Goal: Task Accomplishment & Management: Complete application form

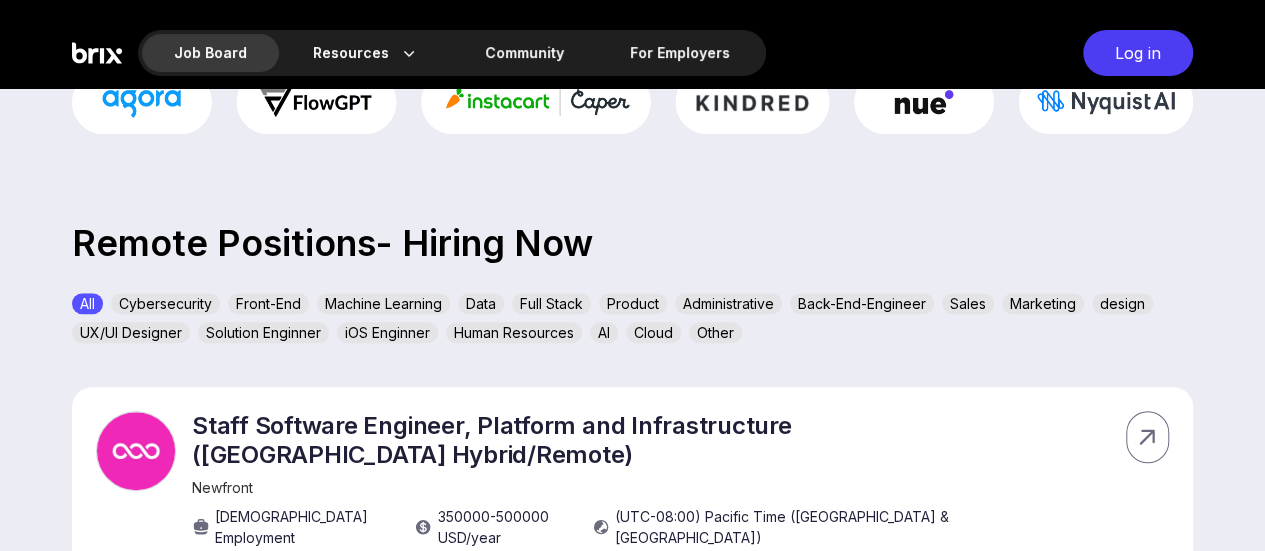
scroll to position [551, 0]
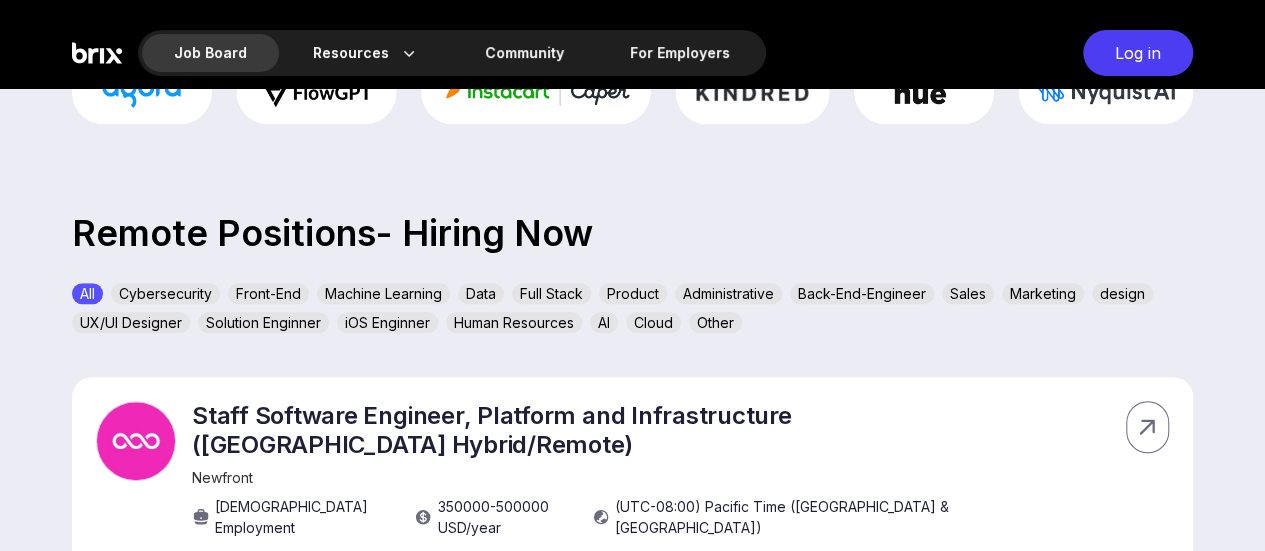
click at [638, 285] on div "Product" at bounding box center [633, 293] width 68 height 21
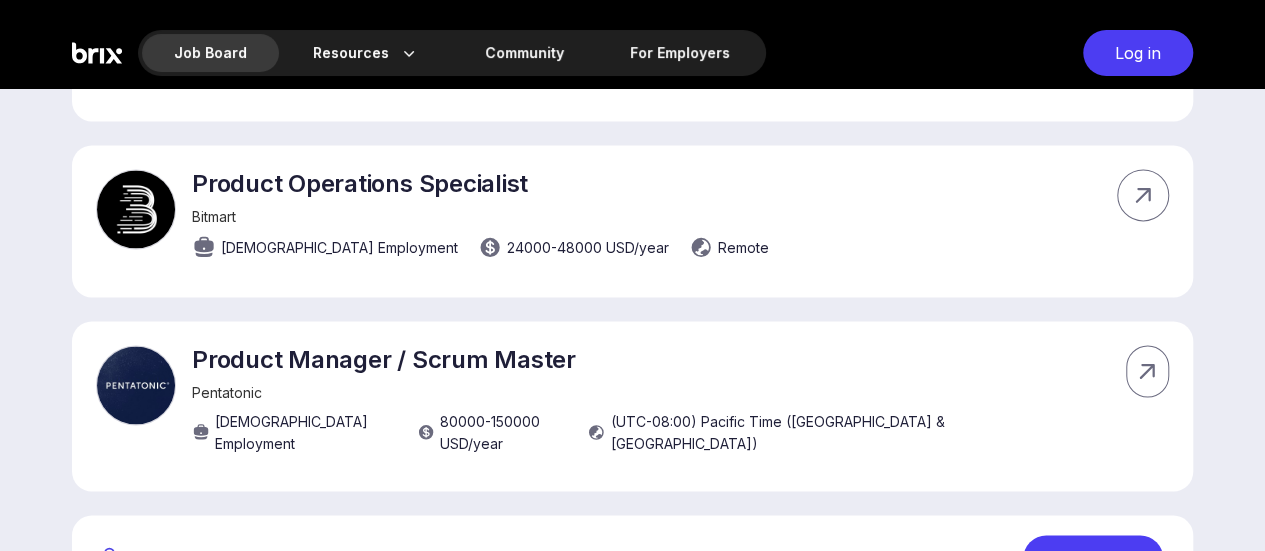
scroll to position [1462, 0]
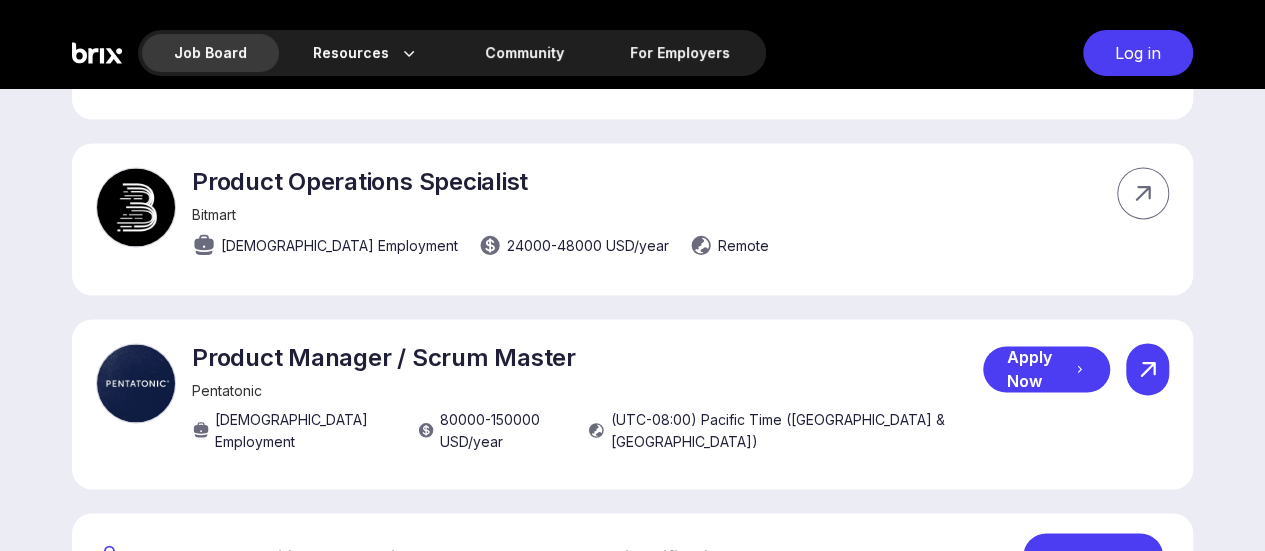
click at [1133, 354] on icon at bounding box center [1148, 369] width 30 height 30
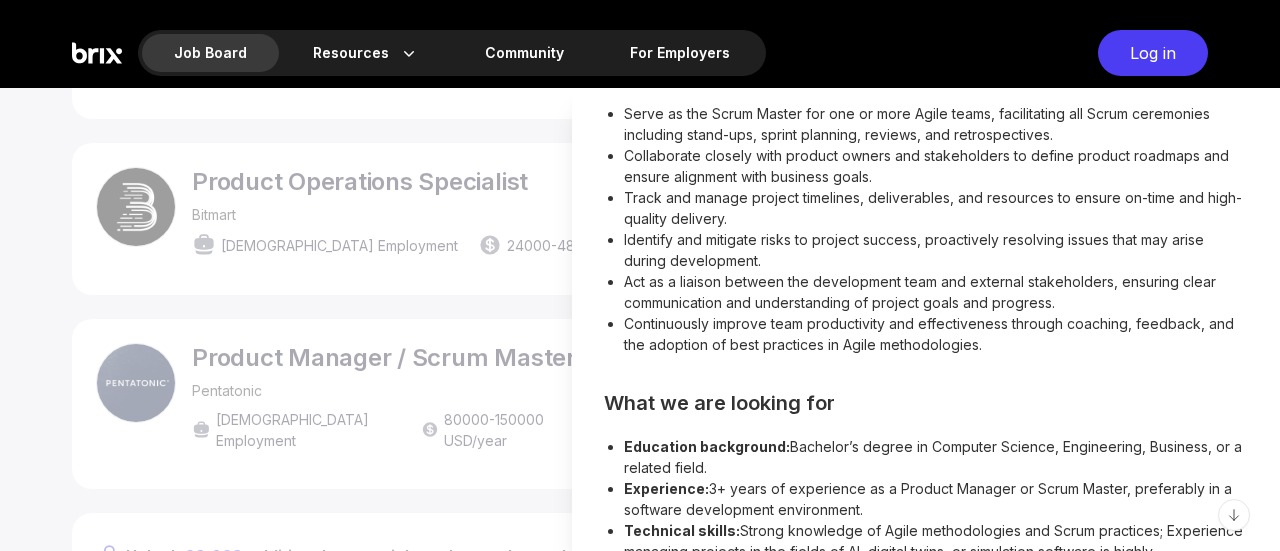
scroll to position [514, 0]
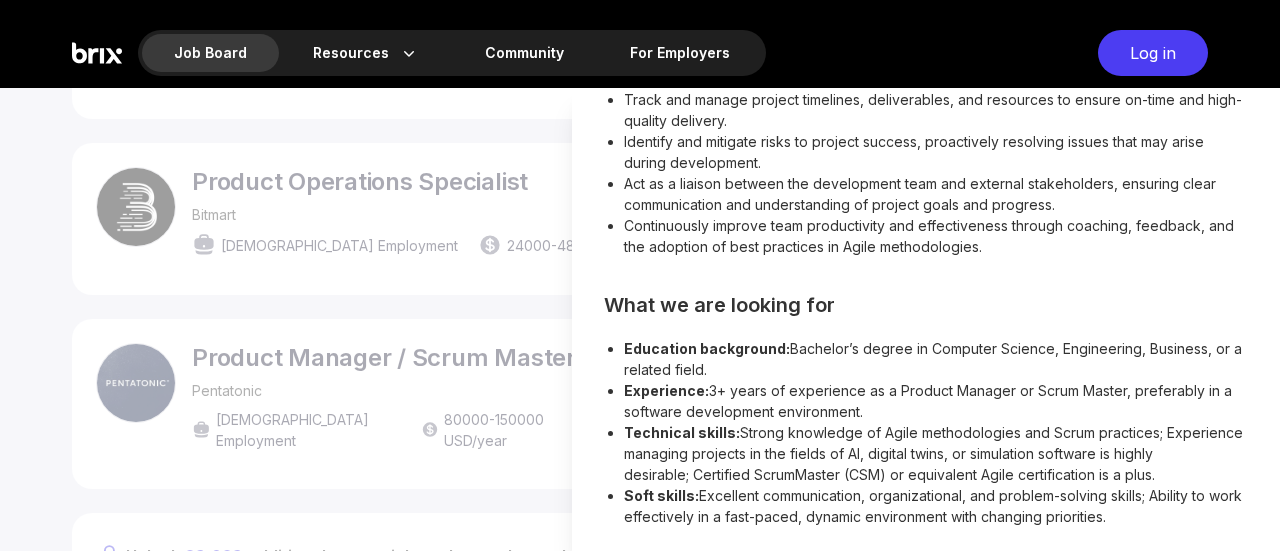
click at [460, 307] on div at bounding box center [640, 319] width 1280 height 463
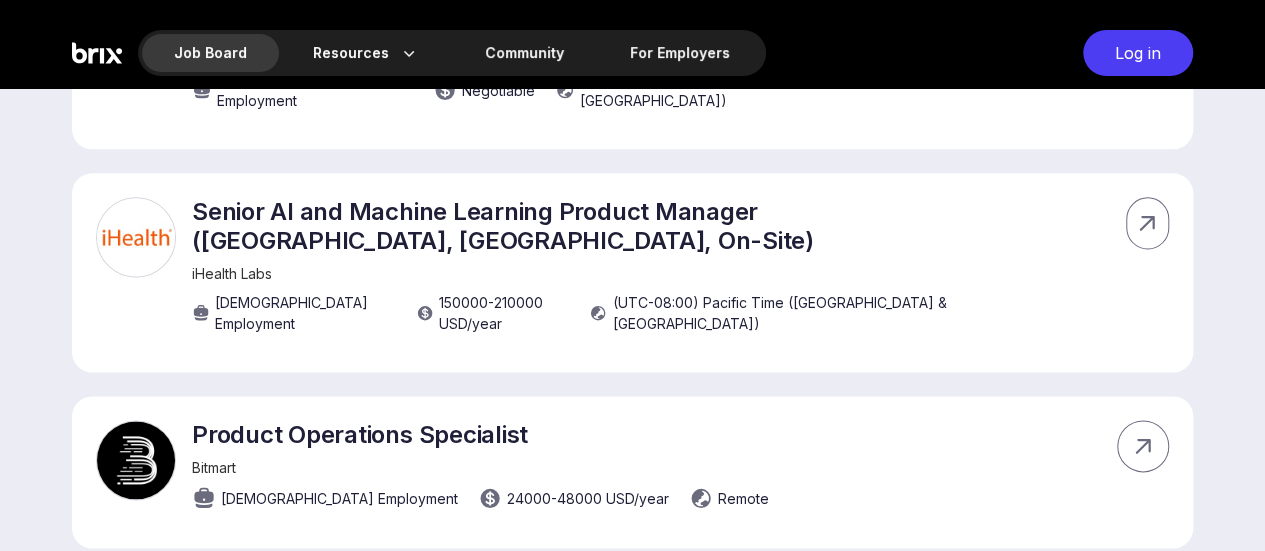
scroll to position [1208, 0]
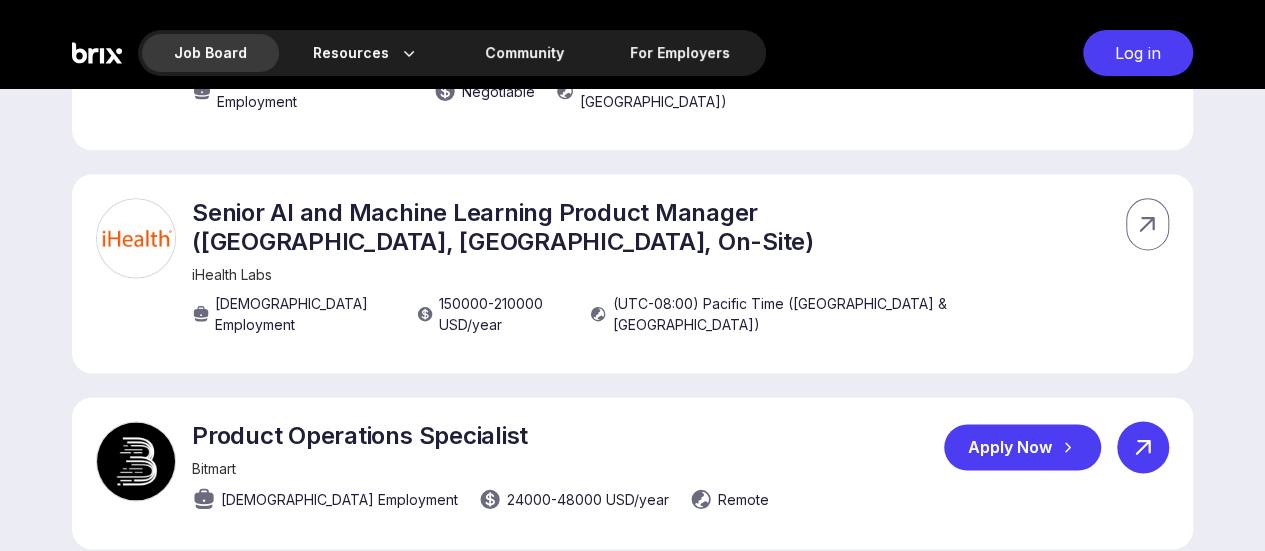
click at [1158, 421] on div at bounding box center [1143, 447] width 52 height 52
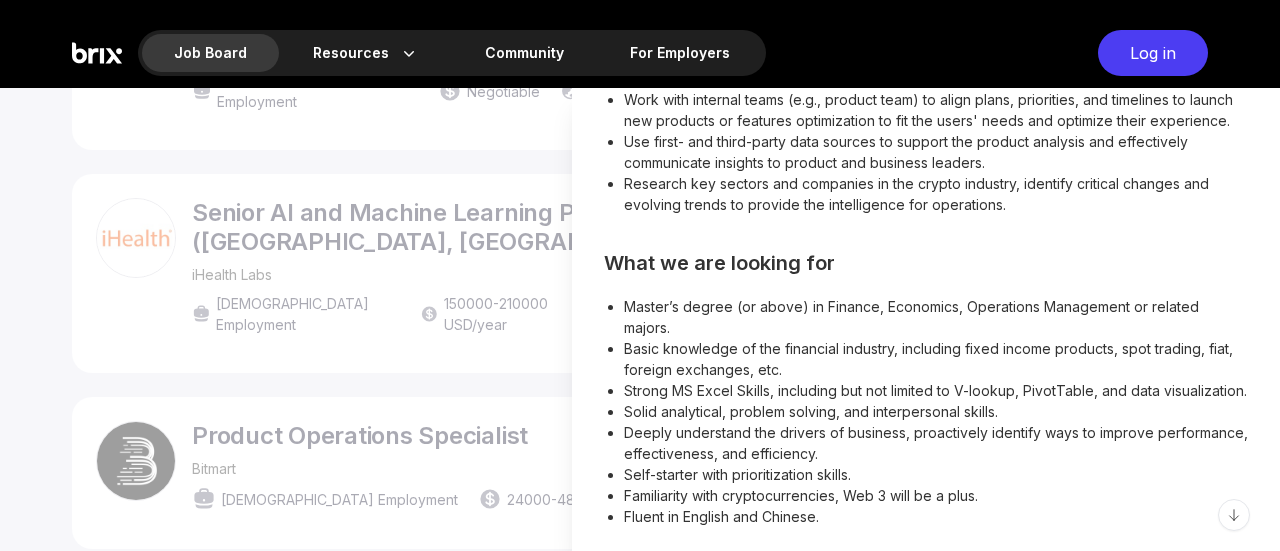
scroll to position [650, 0]
click at [488, 267] on div at bounding box center [640, 319] width 1280 height 463
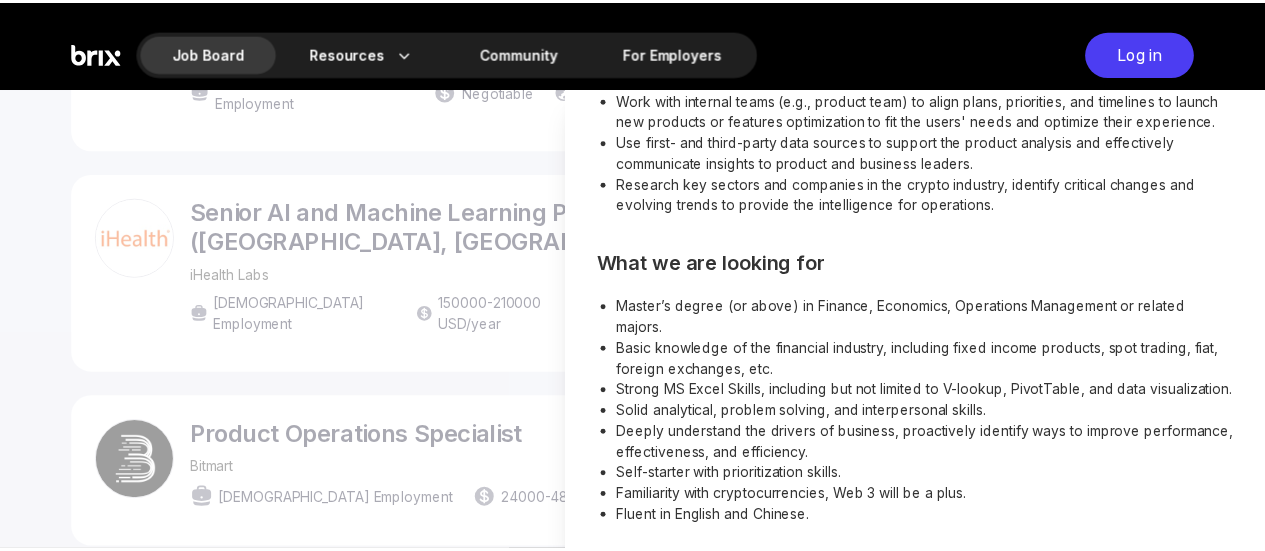
scroll to position [628, 0]
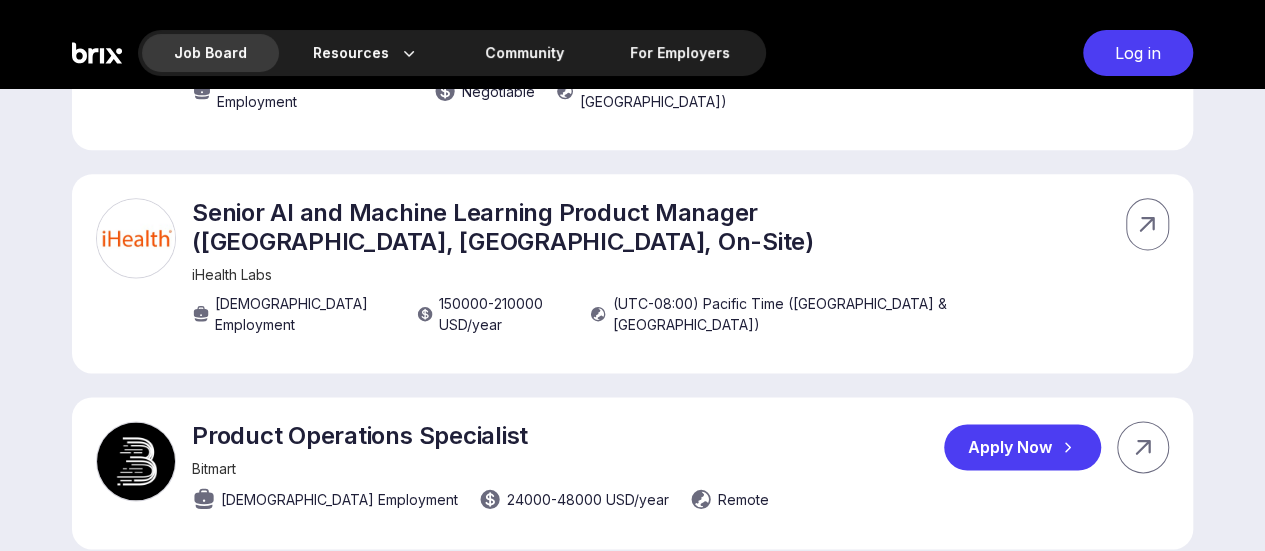
click at [1044, 424] on div "Apply Now" at bounding box center [1022, 447] width 157 height 46
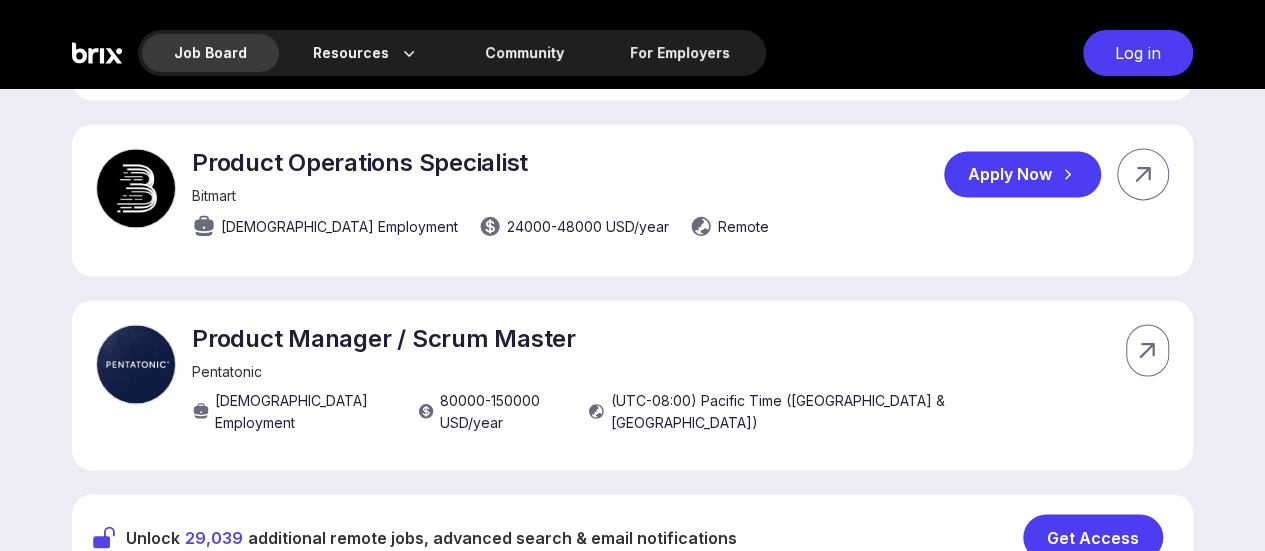
scroll to position [1482, 0]
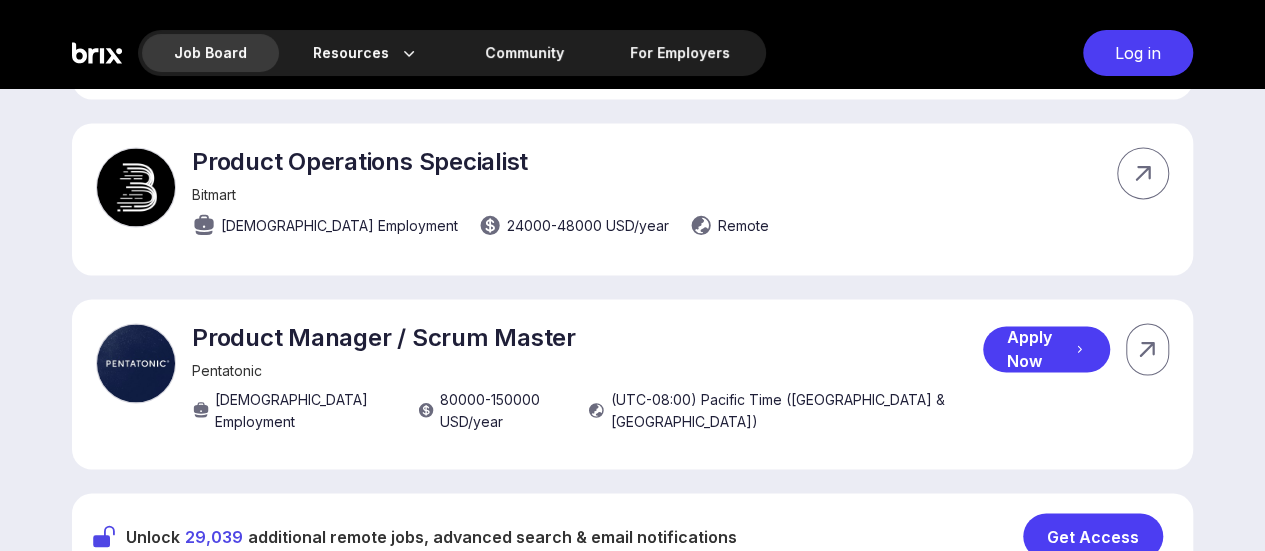
click at [1033, 326] on div "Apply Now" at bounding box center [1046, 349] width 127 height 46
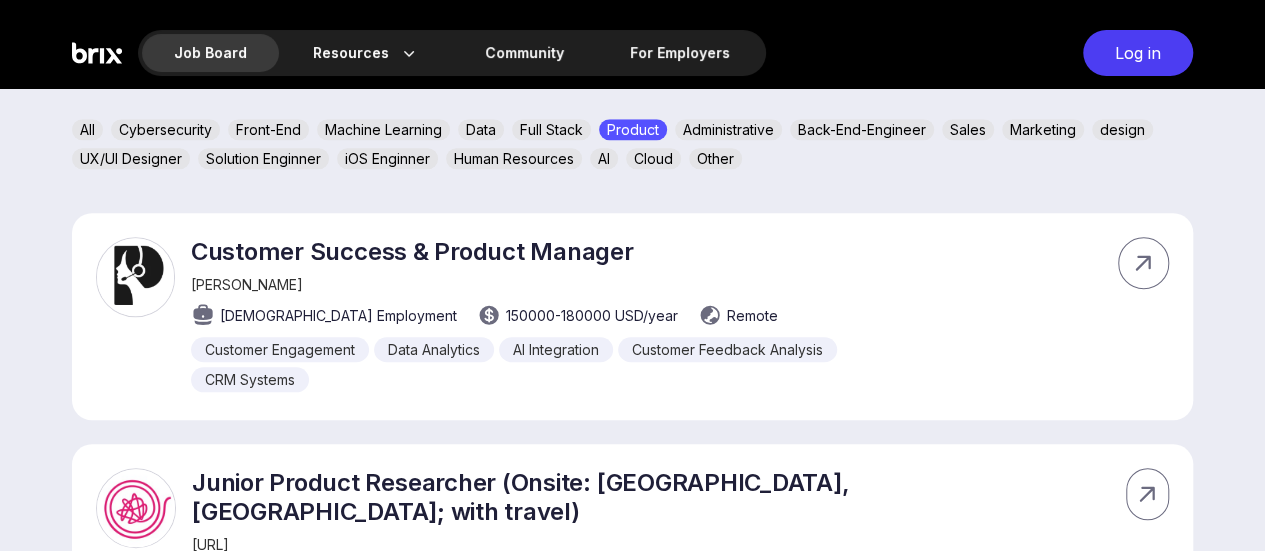
scroll to position [714, 0]
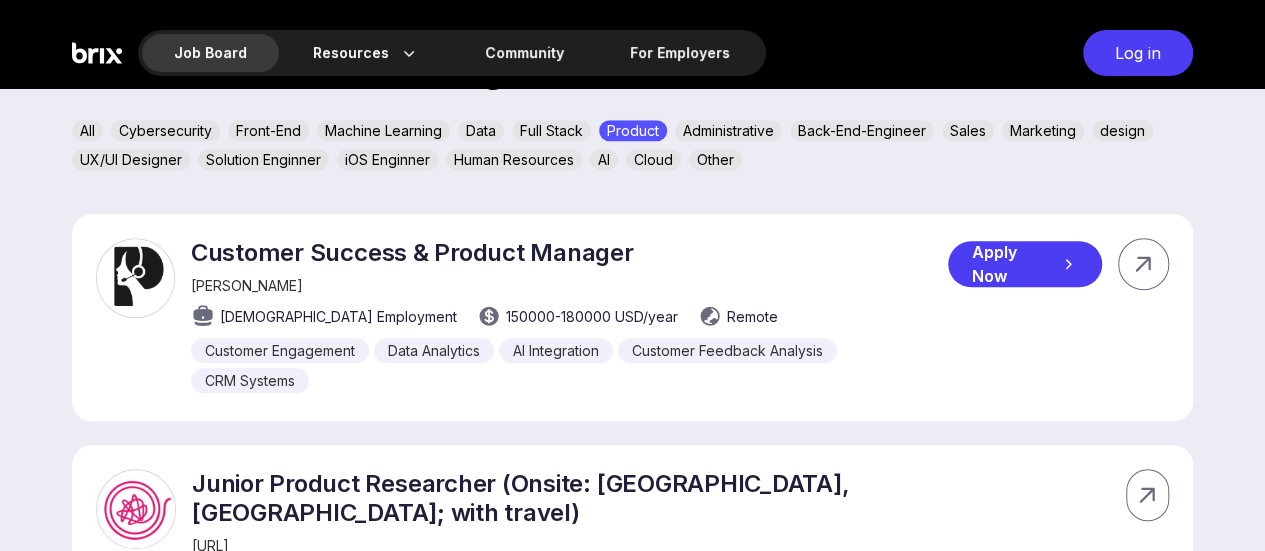
click at [1014, 270] on div "Apply Now" at bounding box center [1025, 264] width 154 height 46
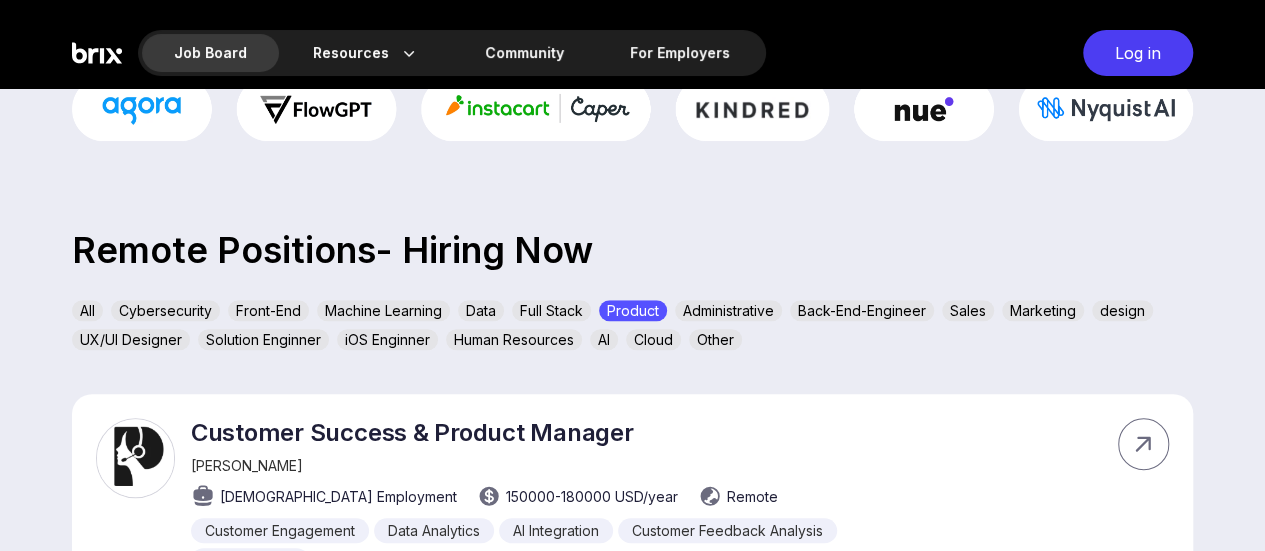
scroll to position [615, 0]
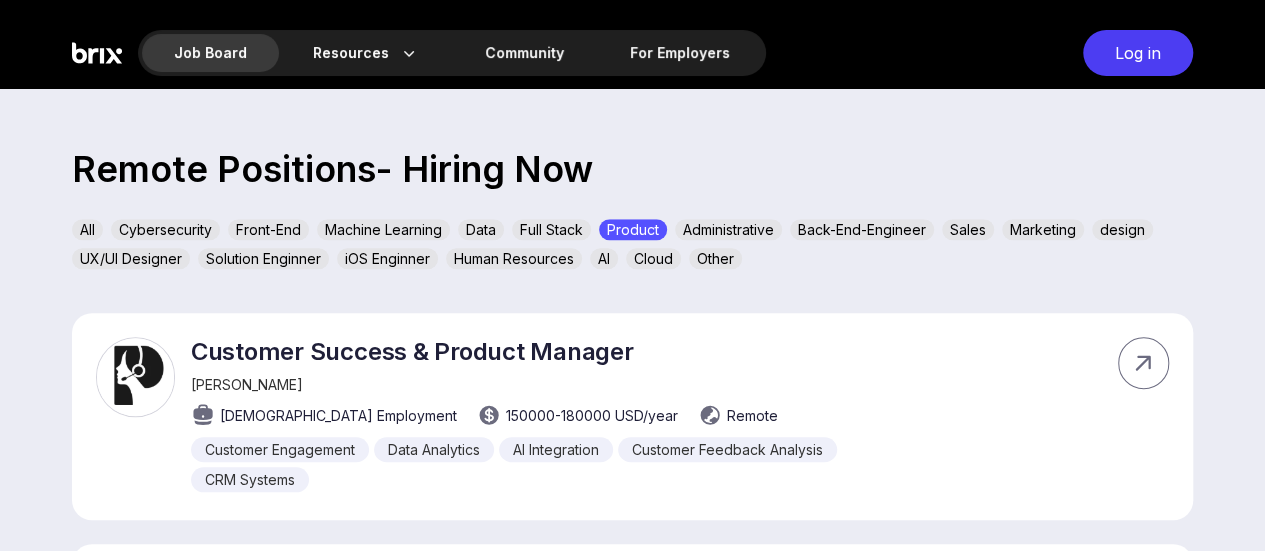
click at [646, 224] on div "Product" at bounding box center [633, 229] width 68 height 21
click at [711, 250] on div "Other" at bounding box center [715, 258] width 53 height 21
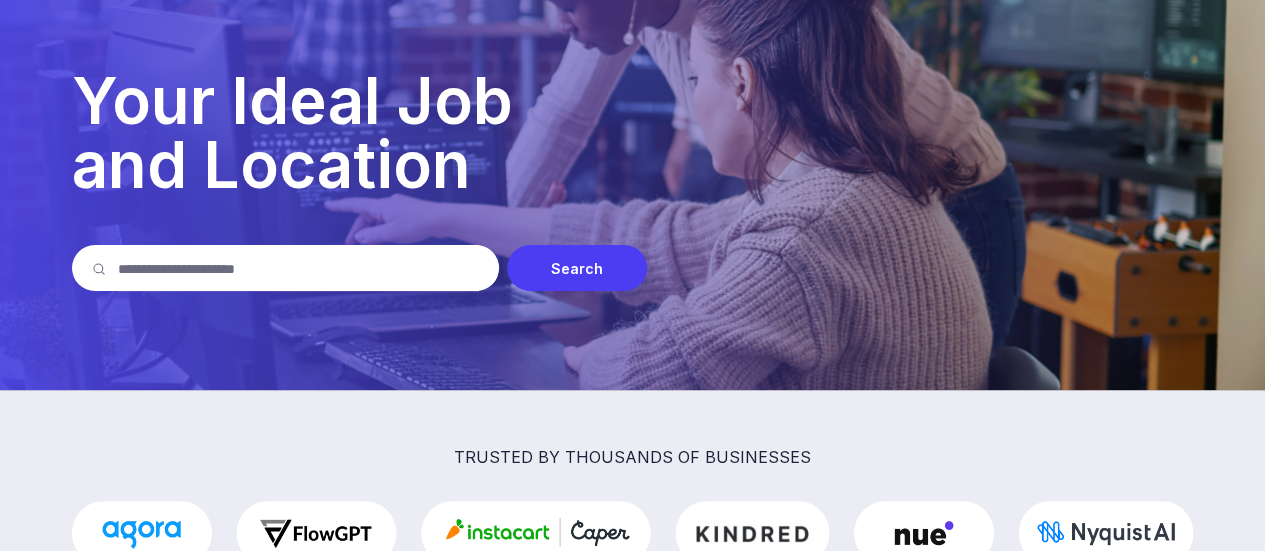
scroll to position [0, 0]
